Goal: Task Accomplishment & Management: Manage account settings

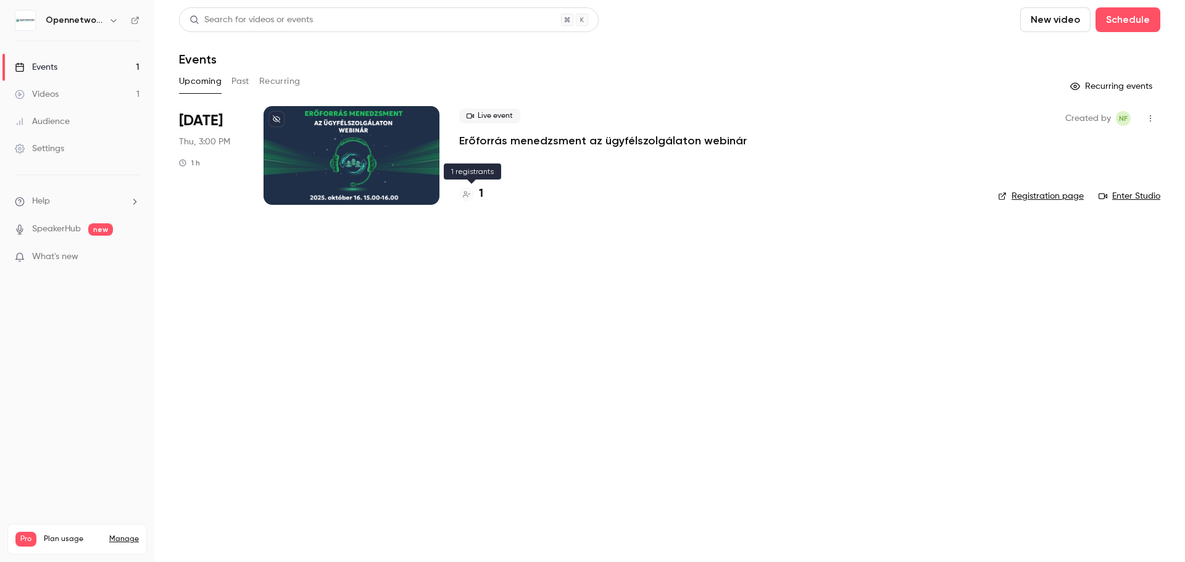
click at [480, 201] on h4 "1" at bounding box center [481, 194] width 4 height 17
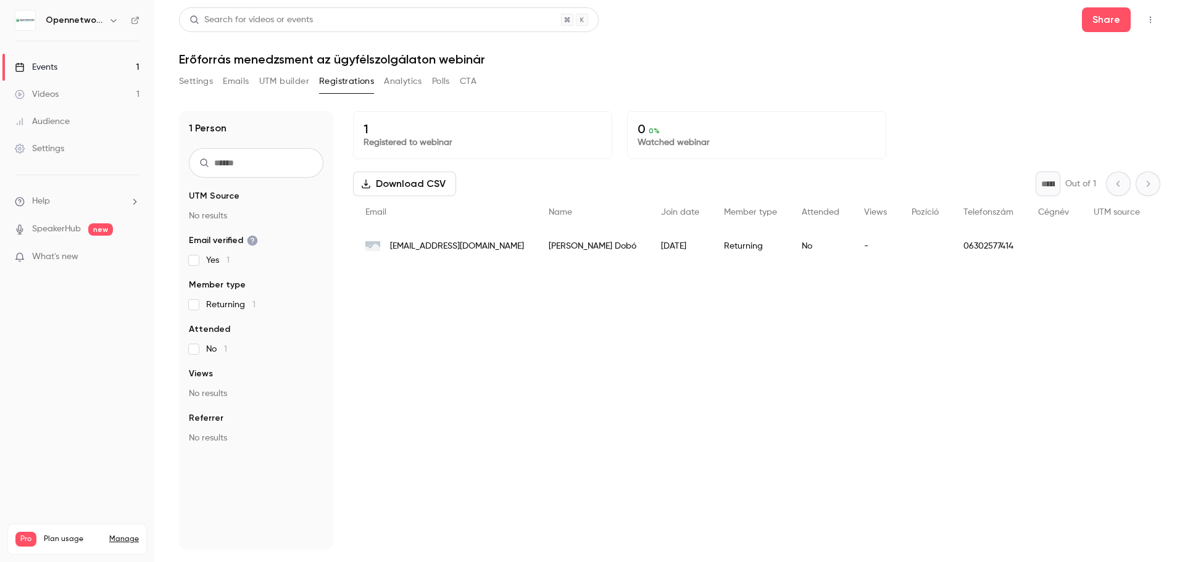
click at [477, 244] on span "[EMAIL_ADDRESS][DOMAIN_NAME]" at bounding box center [457, 246] width 134 height 13
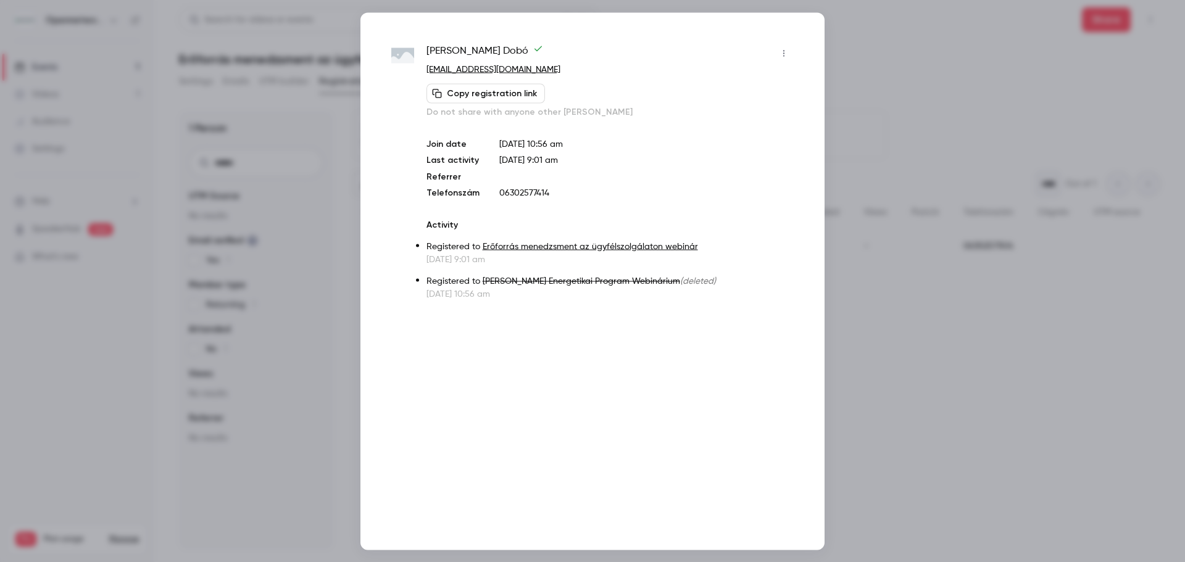
click at [853, 63] on div at bounding box center [592, 281] width 1185 height 562
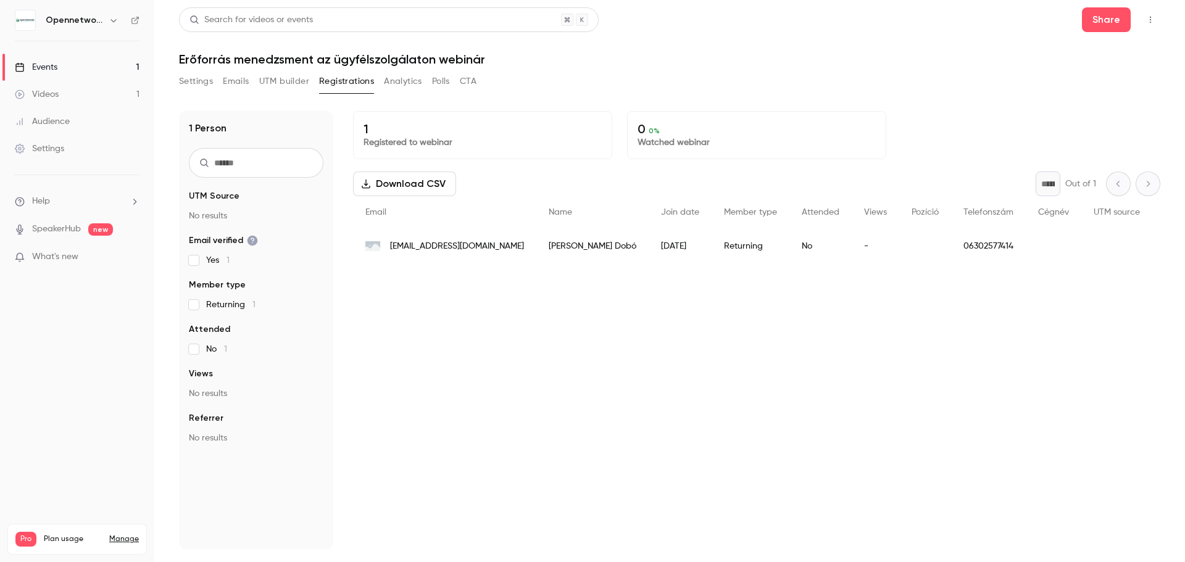
click at [649, 255] on div "[DATE]" at bounding box center [680, 246] width 63 height 35
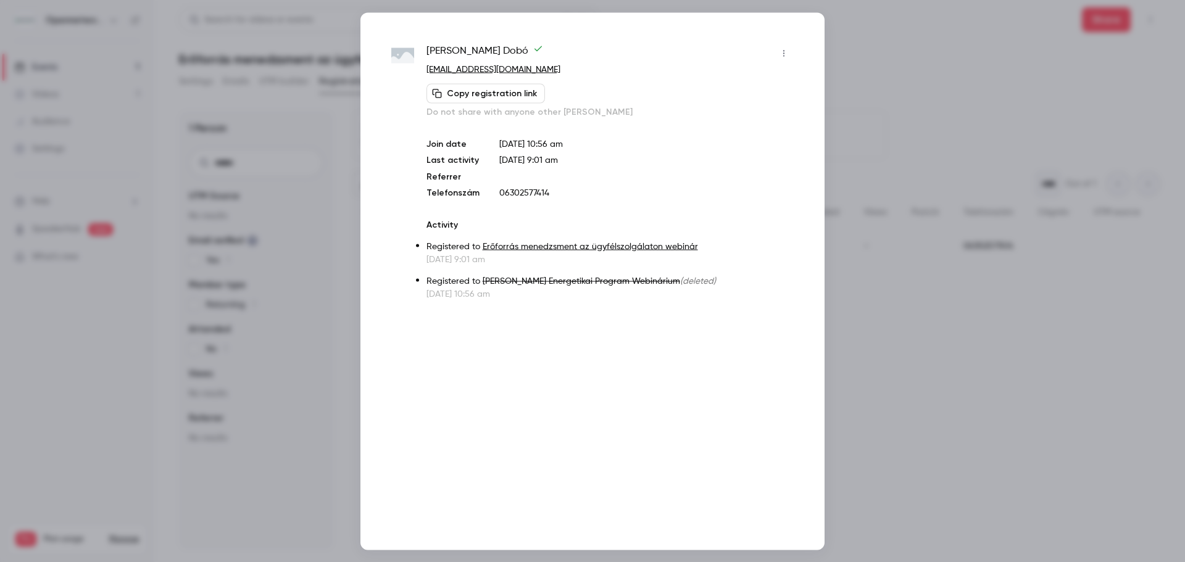
click at [911, 116] on div at bounding box center [592, 281] width 1185 height 562
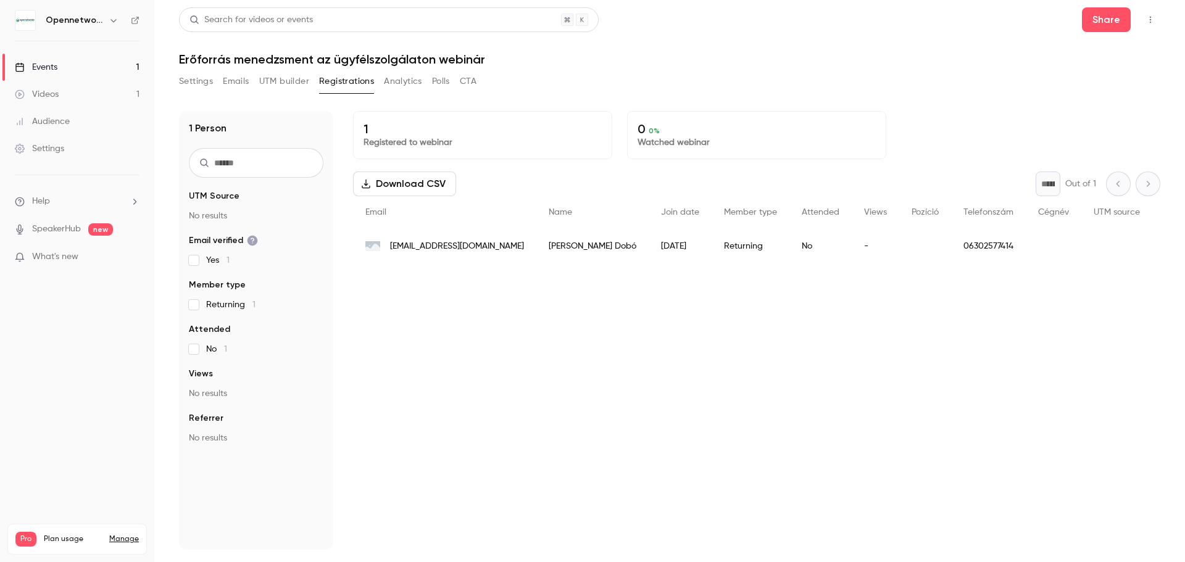
drag, startPoint x: 43, startPoint y: 67, endPoint x: 49, endPoint y: 66, distance: 6.2
click at [43, 67] on div "Events" at bounding box center [36, 67] width 43 height 12
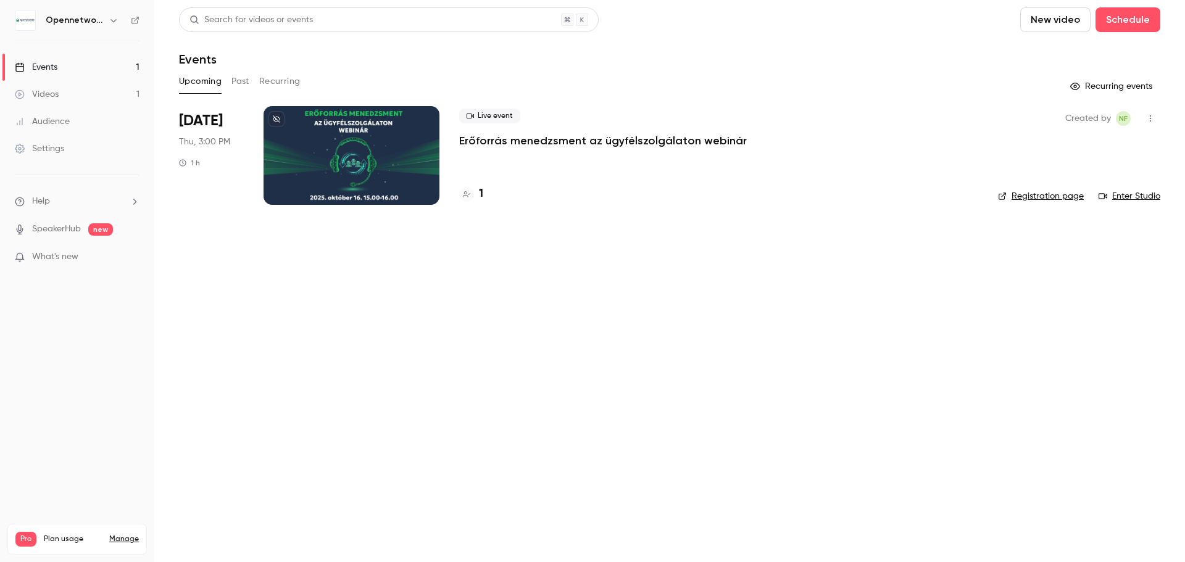
click at [40, 151] on div "Settings" at bounding box center [39, 149] width 49 height 12
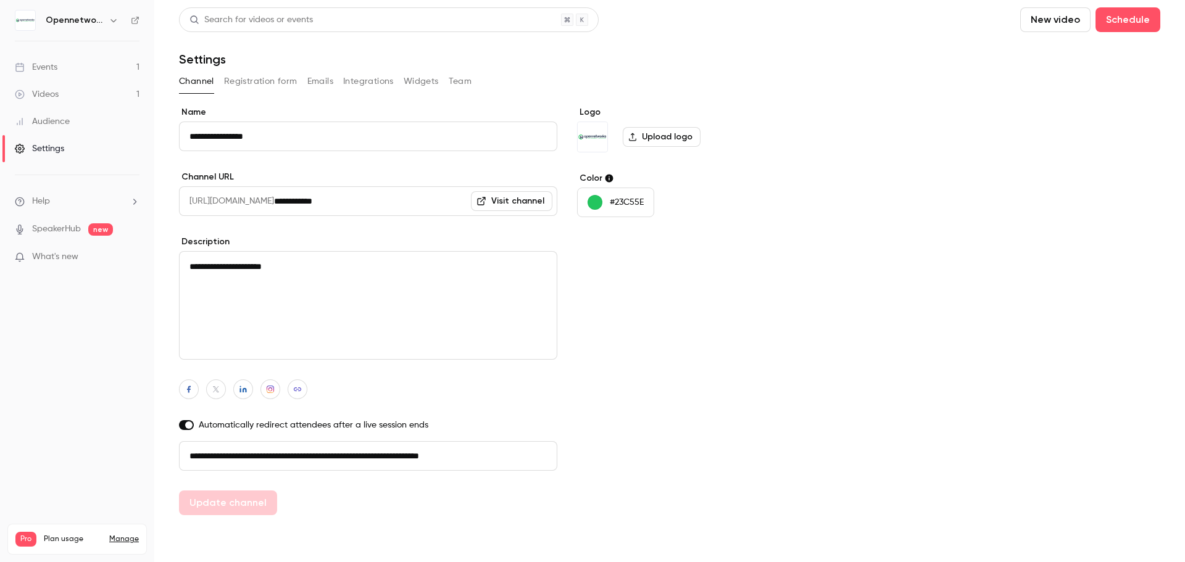
click at [257, 81] on button "Registration form" at bounding box center [260, 82] width 73 height 20
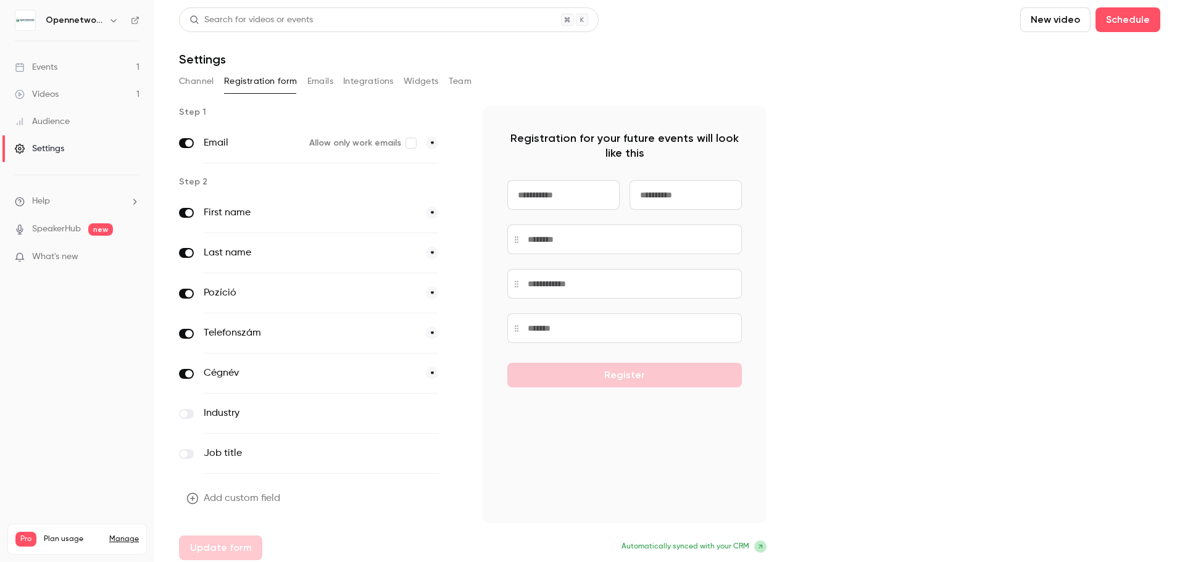
click at [48, 72] on div "Events" at bounding box center [36, 67] width 43 height 12
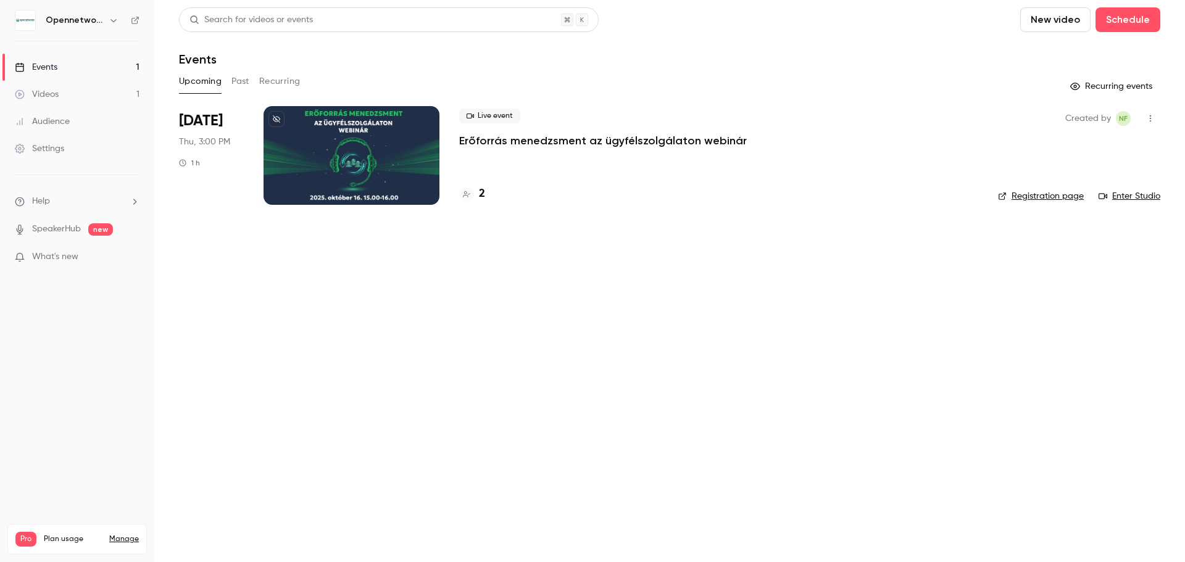
click at [385, 178] on div at bounding box center [352, 155] width 176 height 99
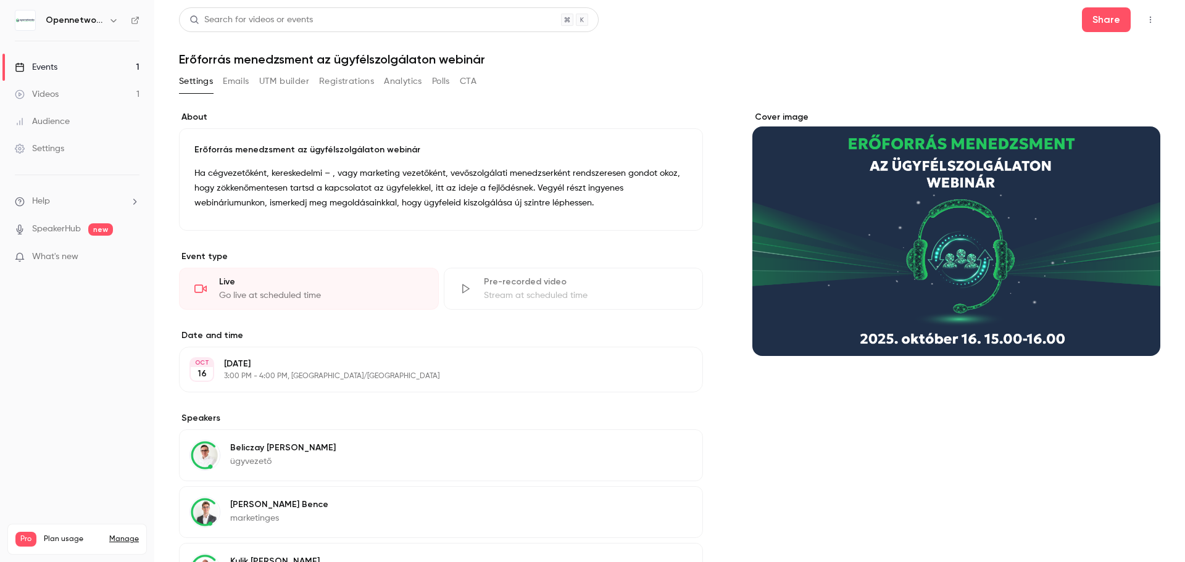
click at [346, 82] on button "Registrations" at bounding box center [346, 82] width 55 height 20
